Goal: Check status: Check status

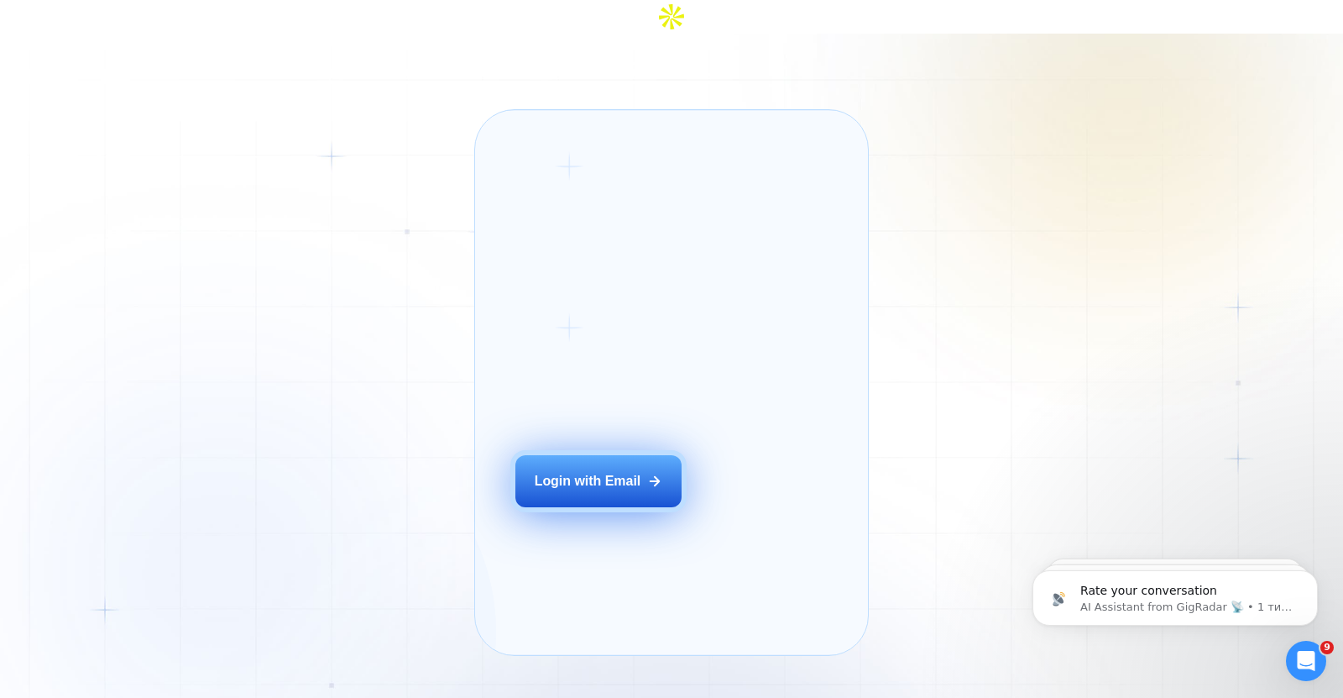
click at [608, 462] on button "Login with Email" at bounding box center [598, 481] width 166 height 52
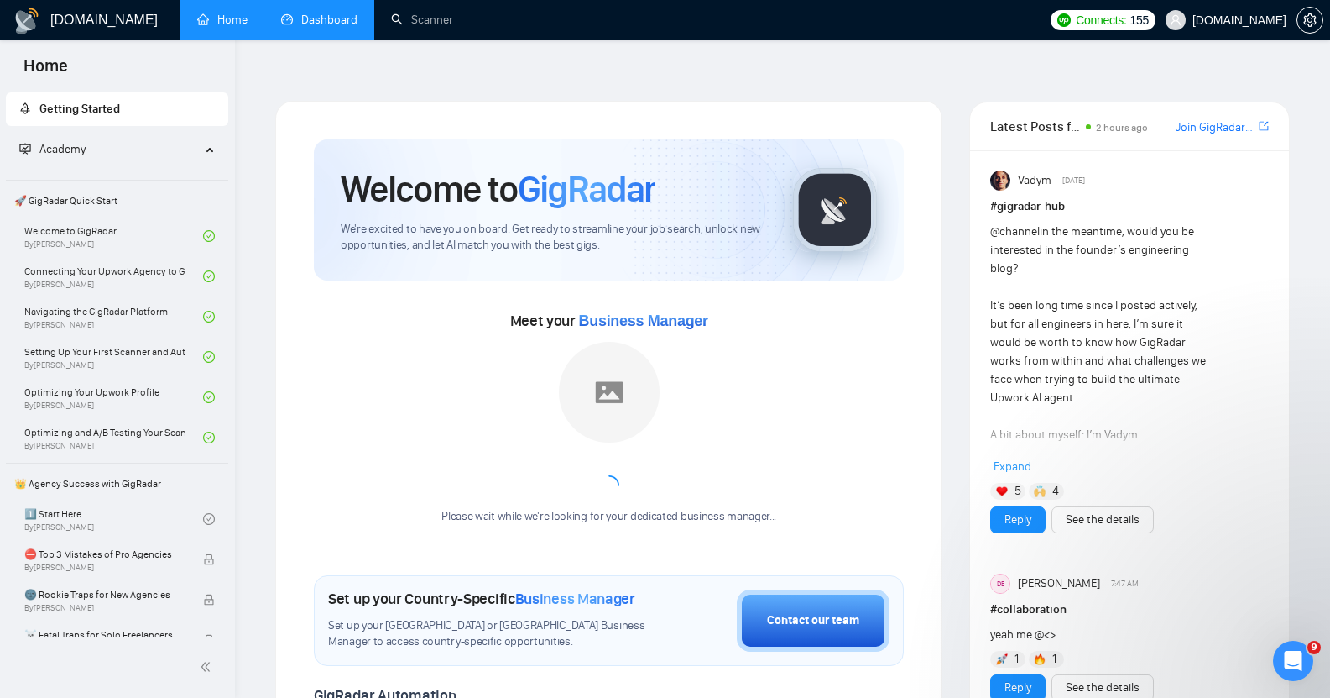
click at [332, 13] on link "Dashboard" at bounding box center [319, 20] width 76 height 14
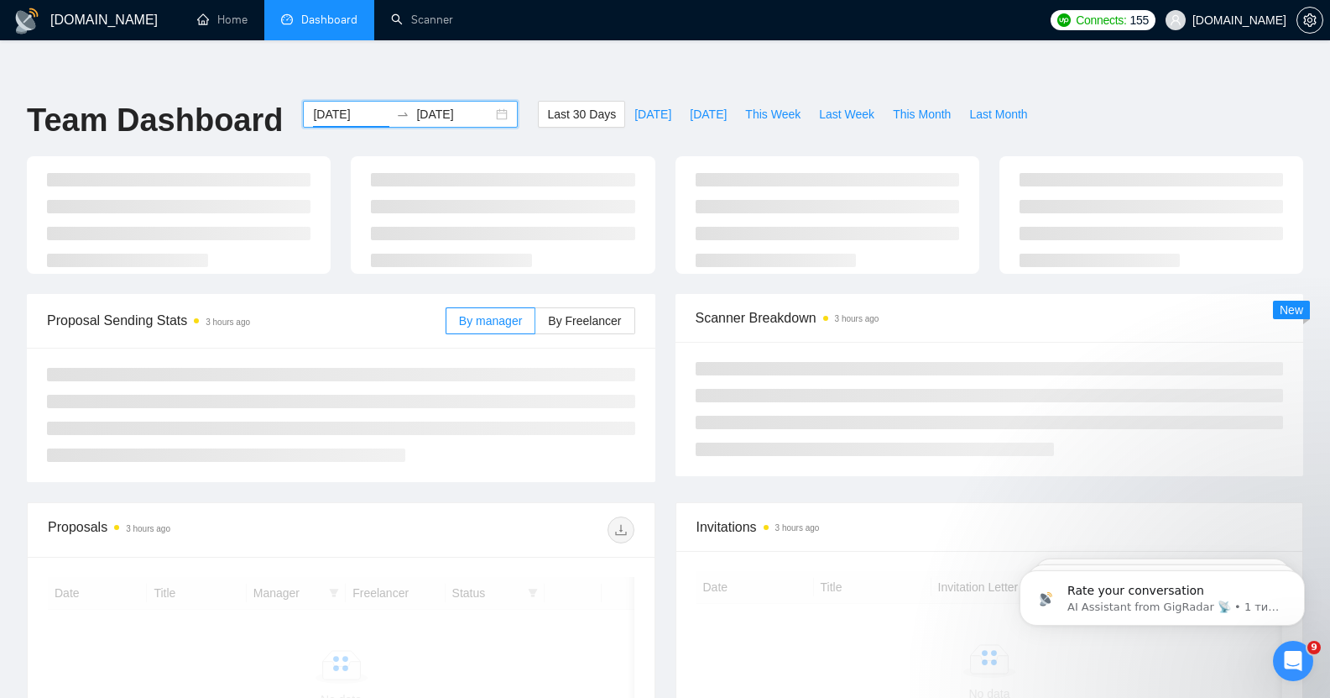
click at [327, 105] on input "[DATE]" at bounding box center [351, 114] width 76 height 18
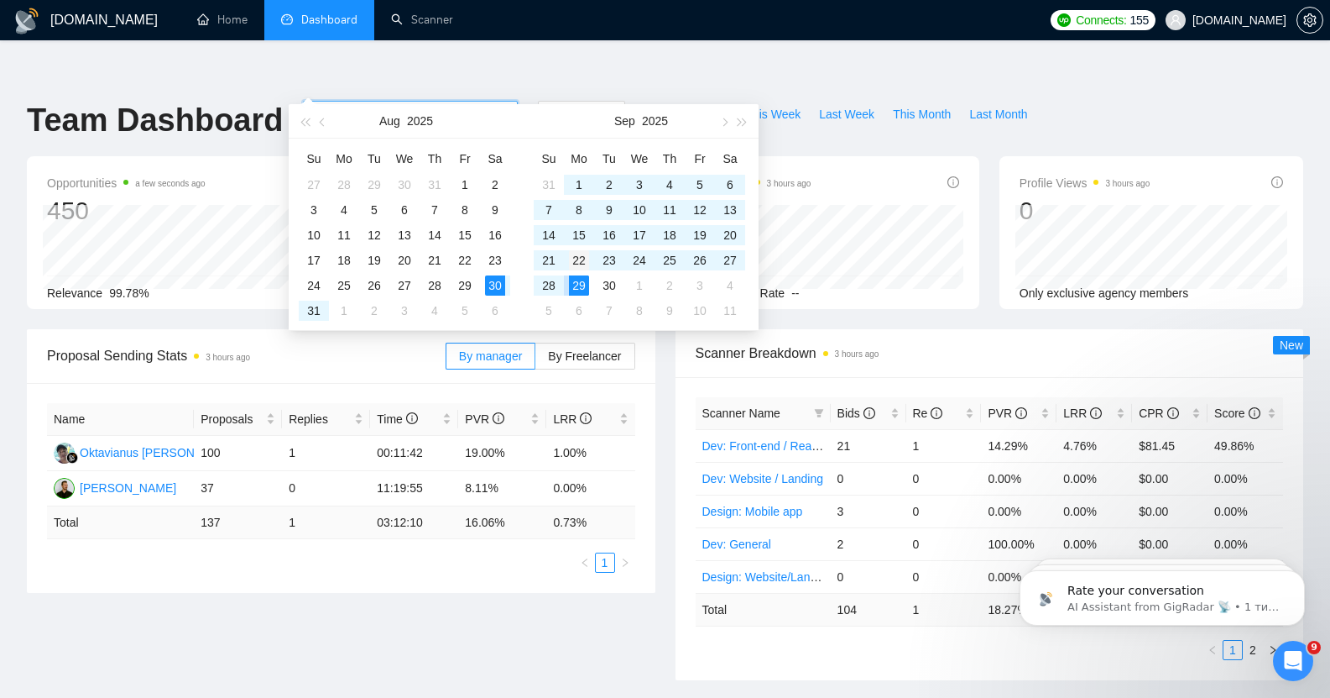
type input "[DATE]"
click at [577, 250] on div "22" at bounding box center [579, 260] width 20 height 20
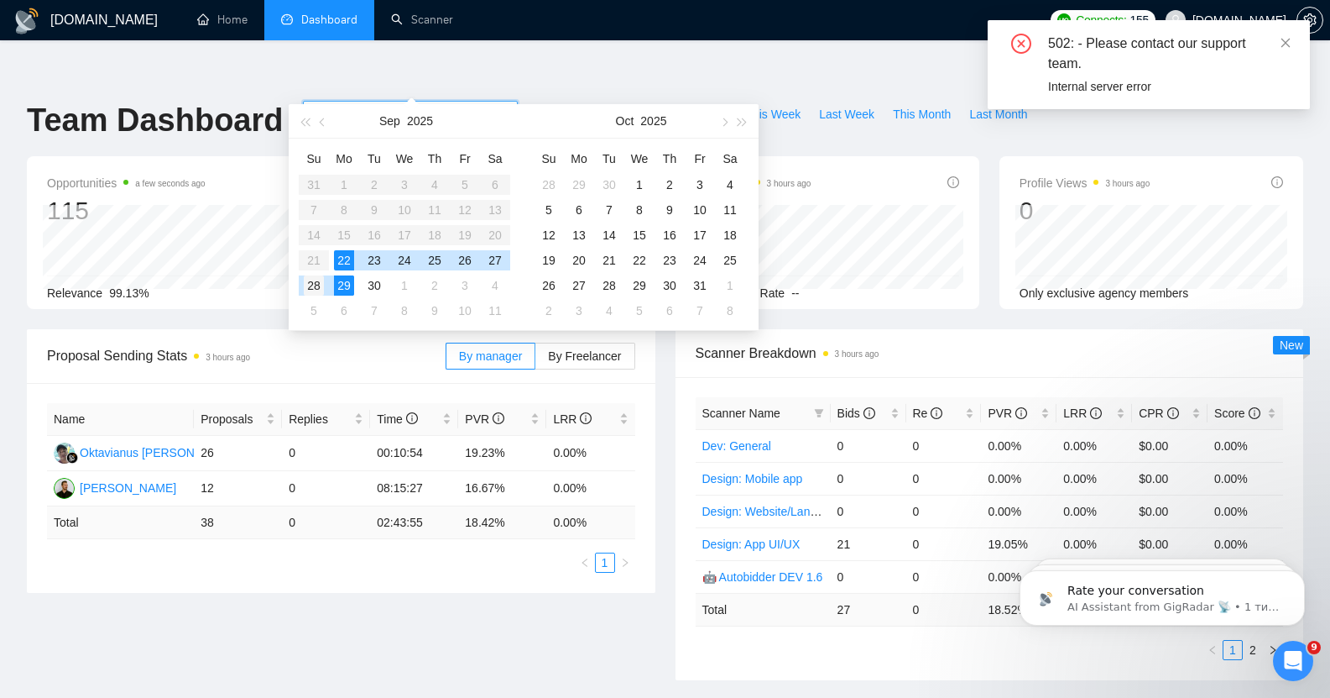
type input "[DATE]"
click at [316, 283] on div "28" at bounding box center [314, 285] width 20 height 20
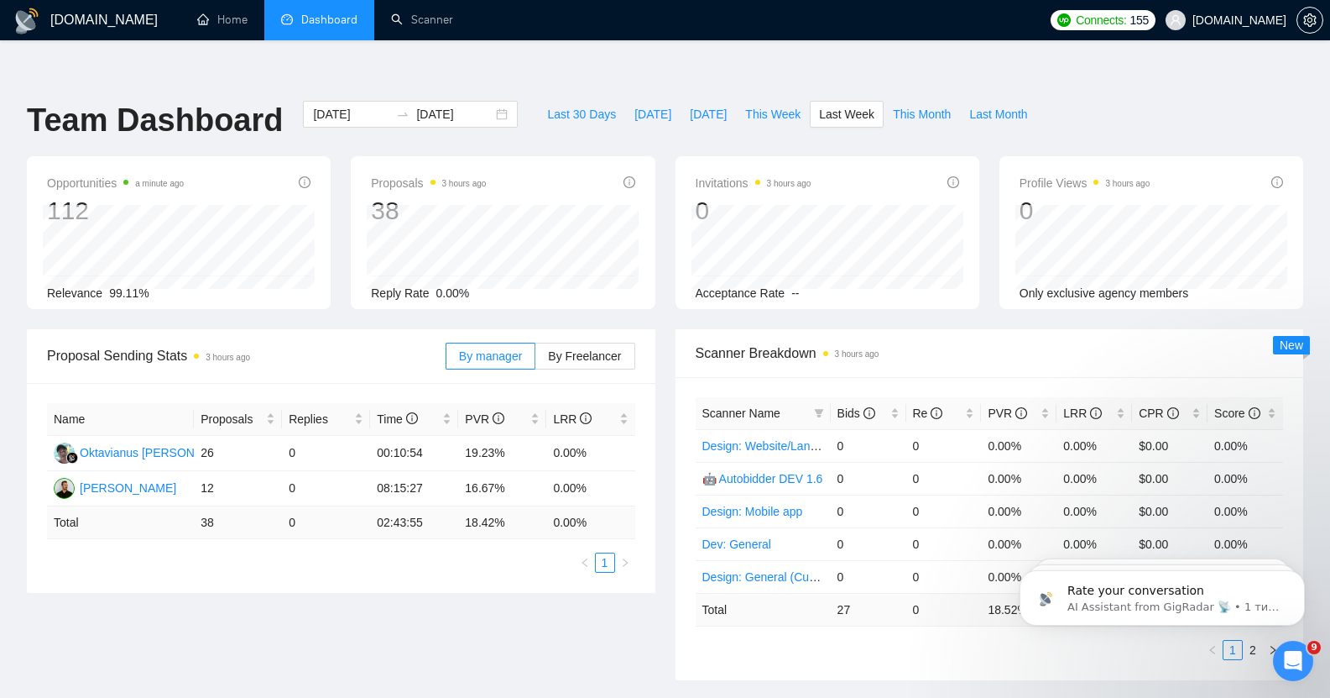
click at [479, 506] on td "18.42 %" at bounding box center [502, 522] width 88 height 33
copy td "18.42 %"
